Goal: Find specific page/section: Find specific page/section

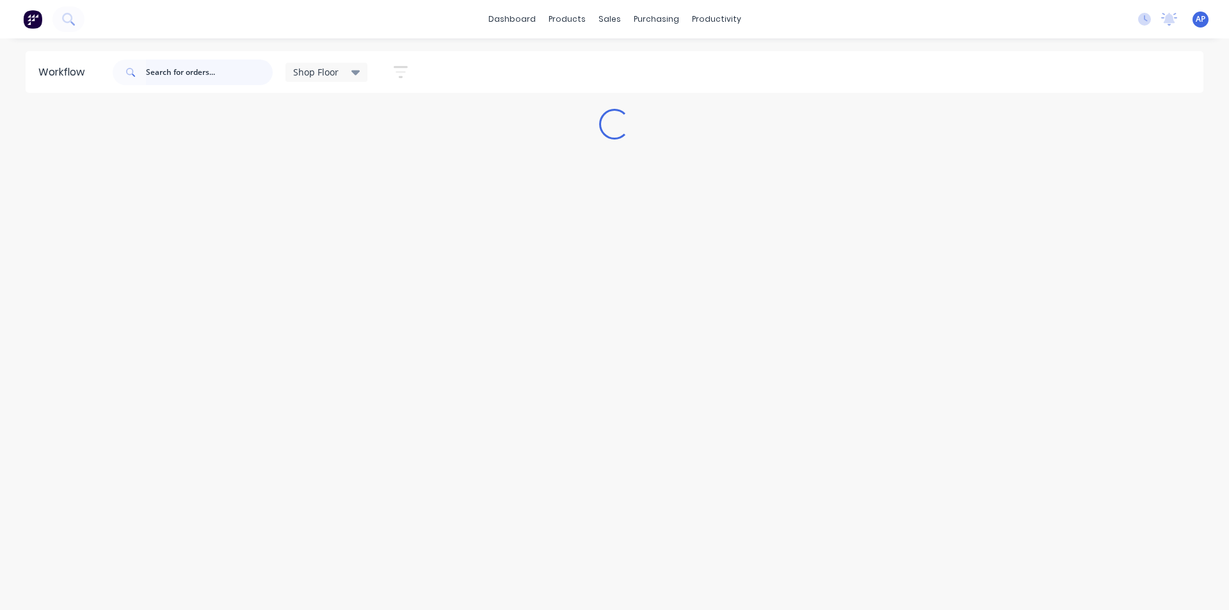
click at [177, 75] on input "text" at bounding box center [209, 73] width 127 height 26
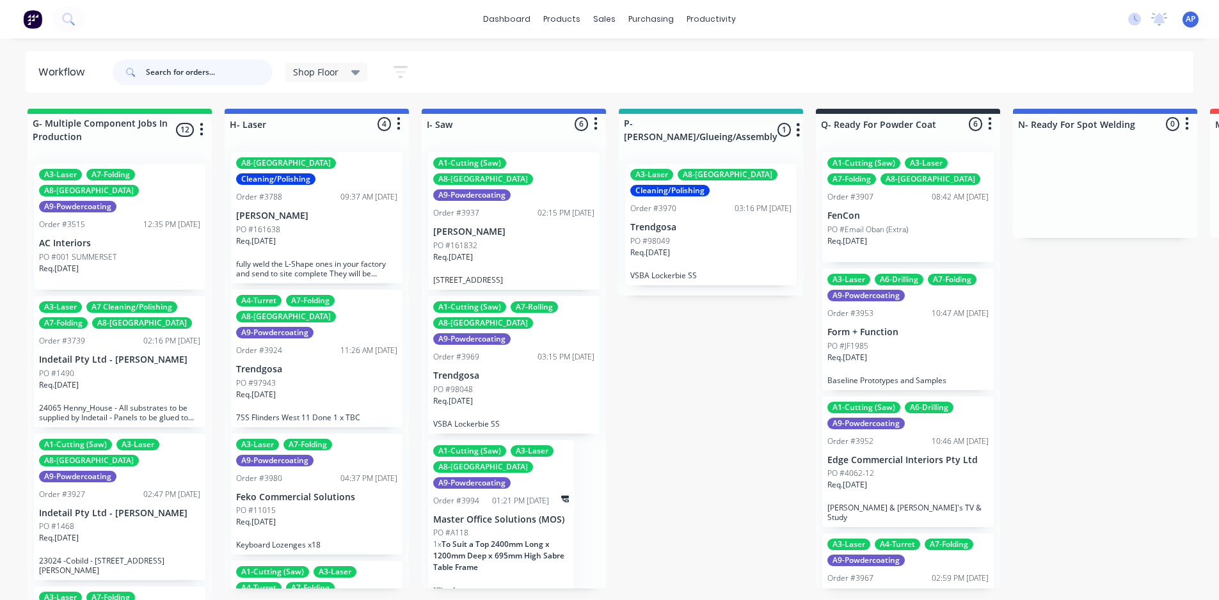
click at [206, 83] on input "text" at bounding box center [209, 73] width 127 height 26
type input "3927"
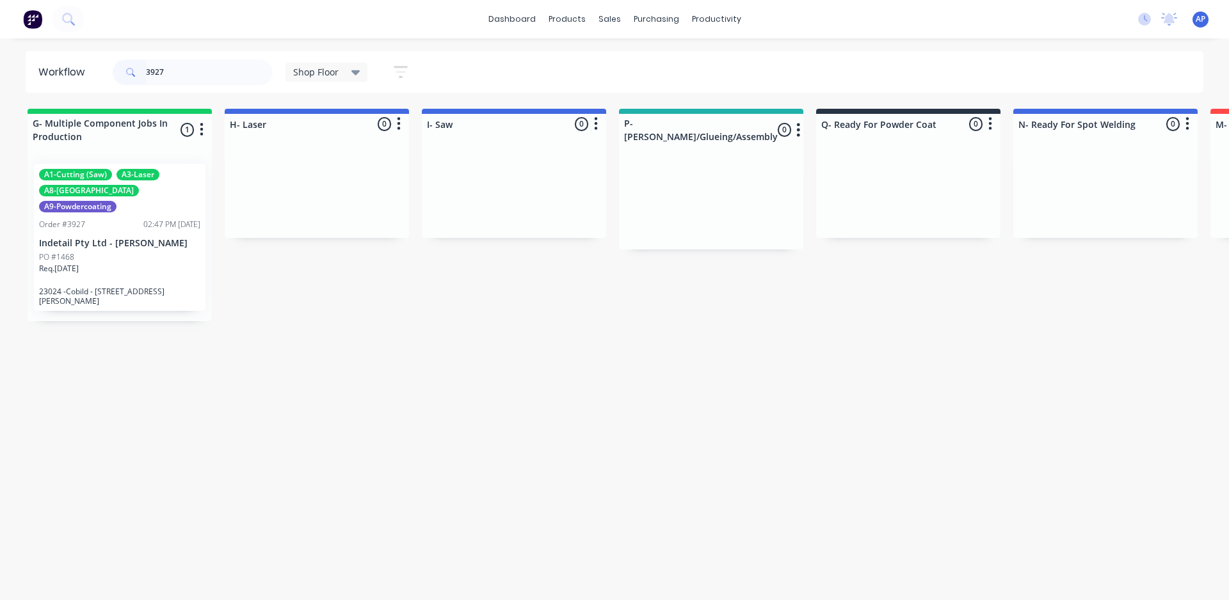
click at [104, 238] on p "Indetail Pty Ltd - [PERSON_NAME]" at bounding box center [119, 243] width 161 height 11
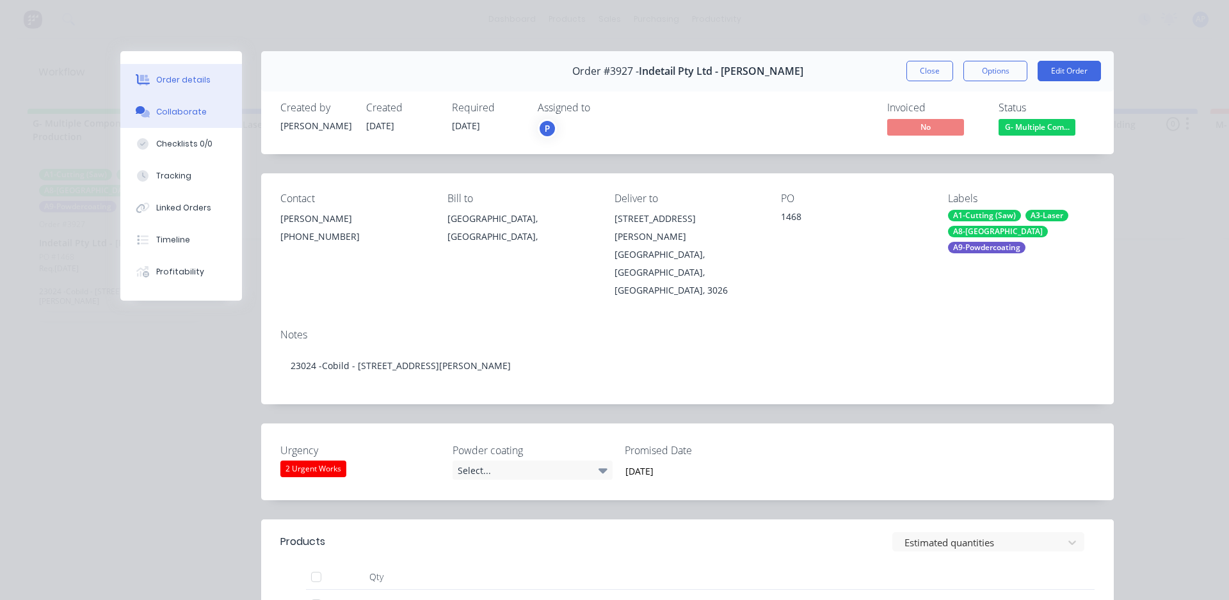
click at [168, 115] on div "Collaborate" at bounding box center [181, 112] width 51 height 12
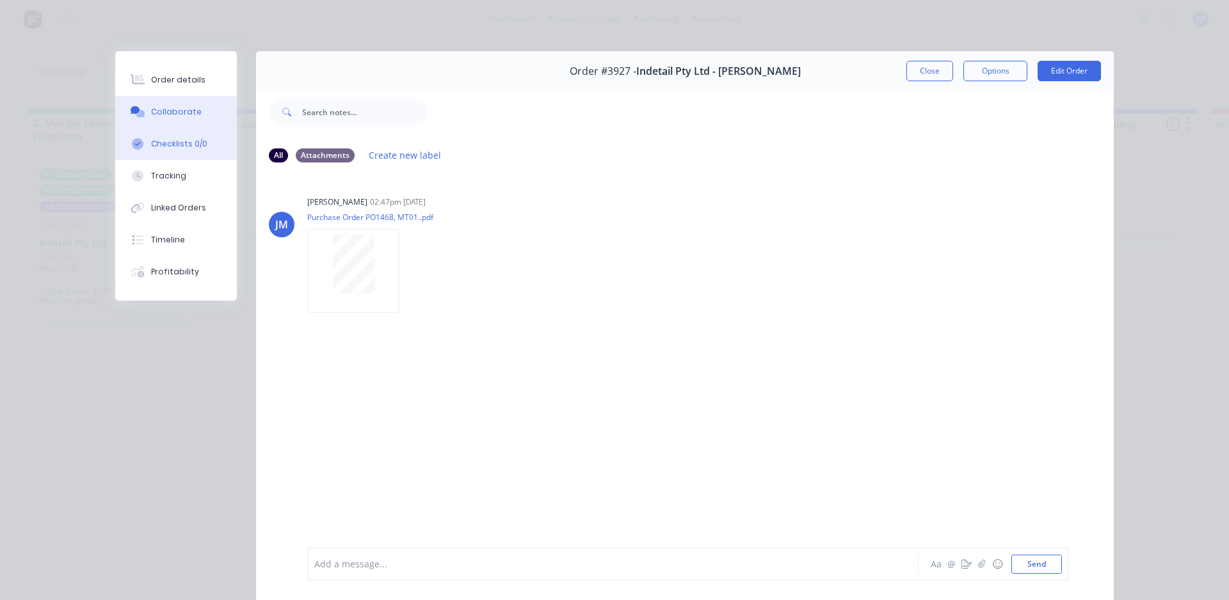
click at [187, 139] on div "Checklists 0/0" at bounding box center [179, 144] width 56 height 12
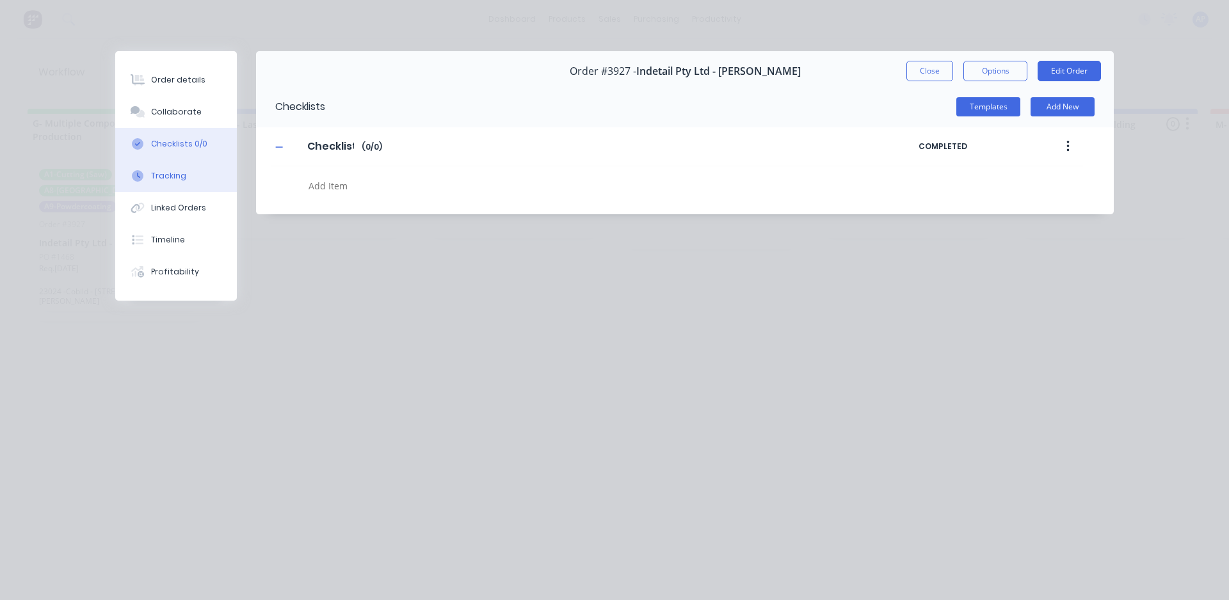
click at [175, 174] on div "Tracking" at bounding box center [168, 176] width 35 height 12
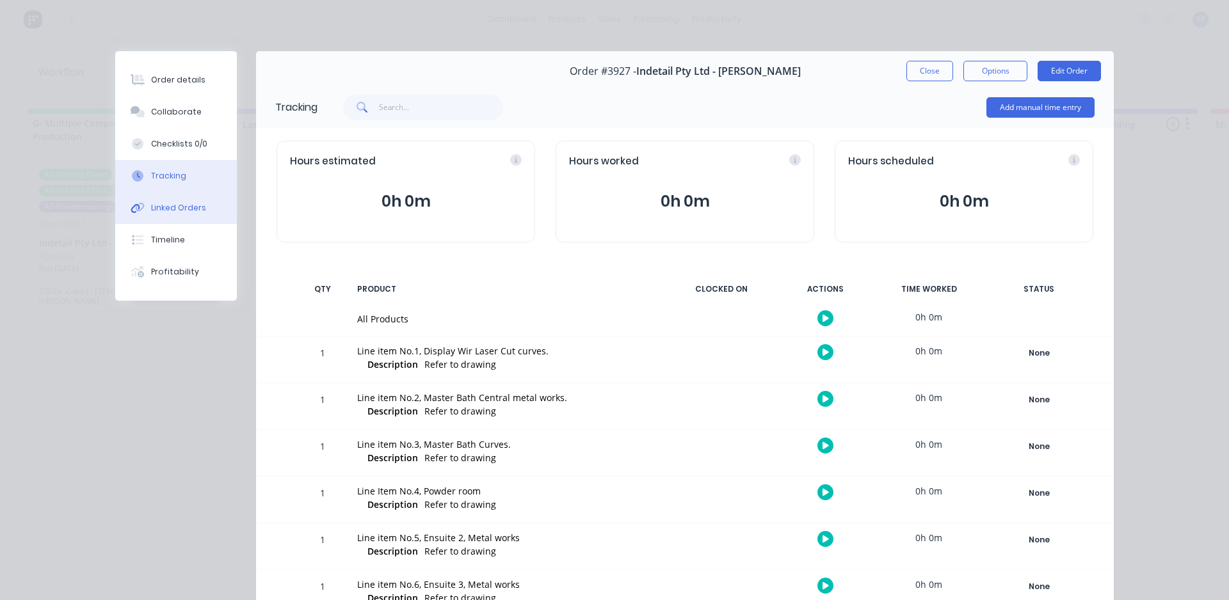
click at [179, 213] on div "Linked Orders" at bounding box center [178, 208] width 55 height 12
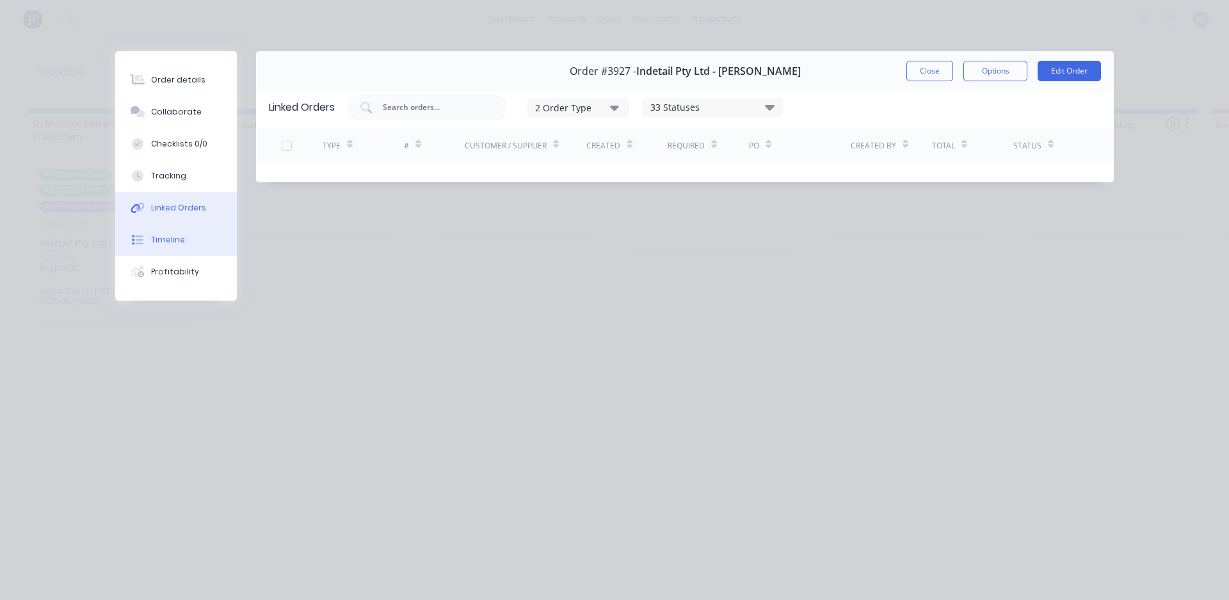
click at [174, 239] on div "Timeline" at bounding box center [168, 240] width 34 height 12
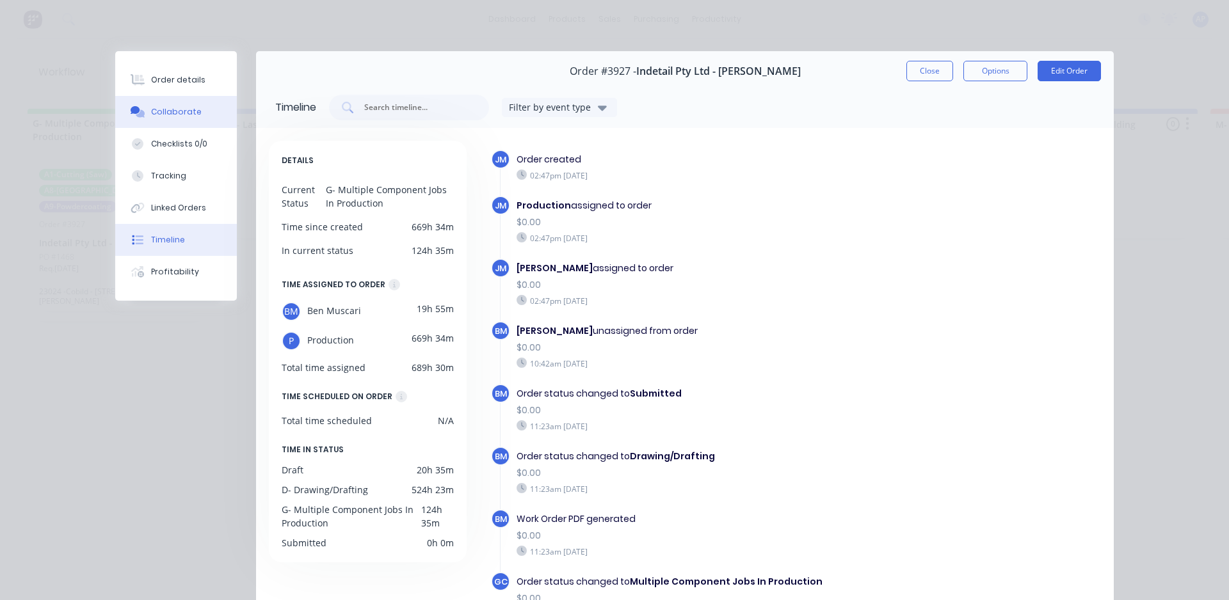
click at [165, 111] on div "Collaborate" at bounding box center [176, 112] width 51 height 12
